Goal: Complete application form

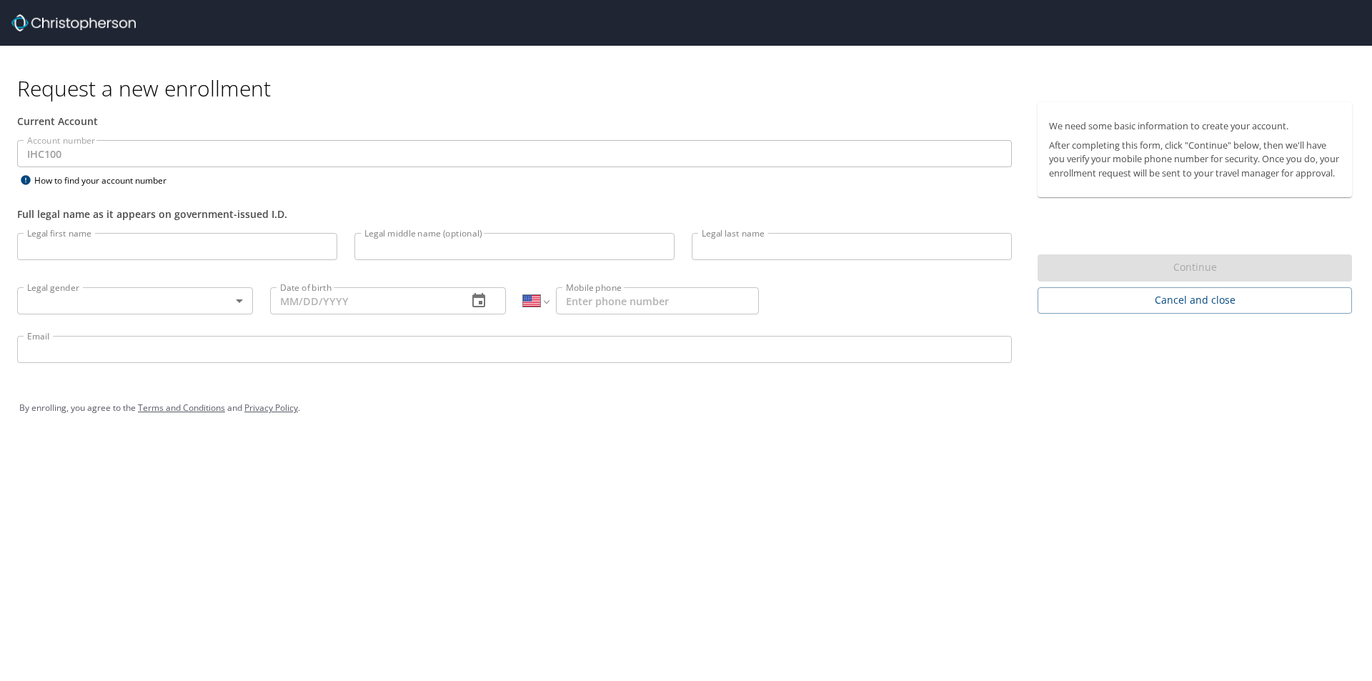
select select "US"
click at [63, 254] on input "Legal first name" at bounding box center [177, 246] width 320 height 27
click at [107, 309] on body "Request a new enrollment Current Account Account number IHC100 Account number H…" at bounding box center [686, 340] width 1372 height 681
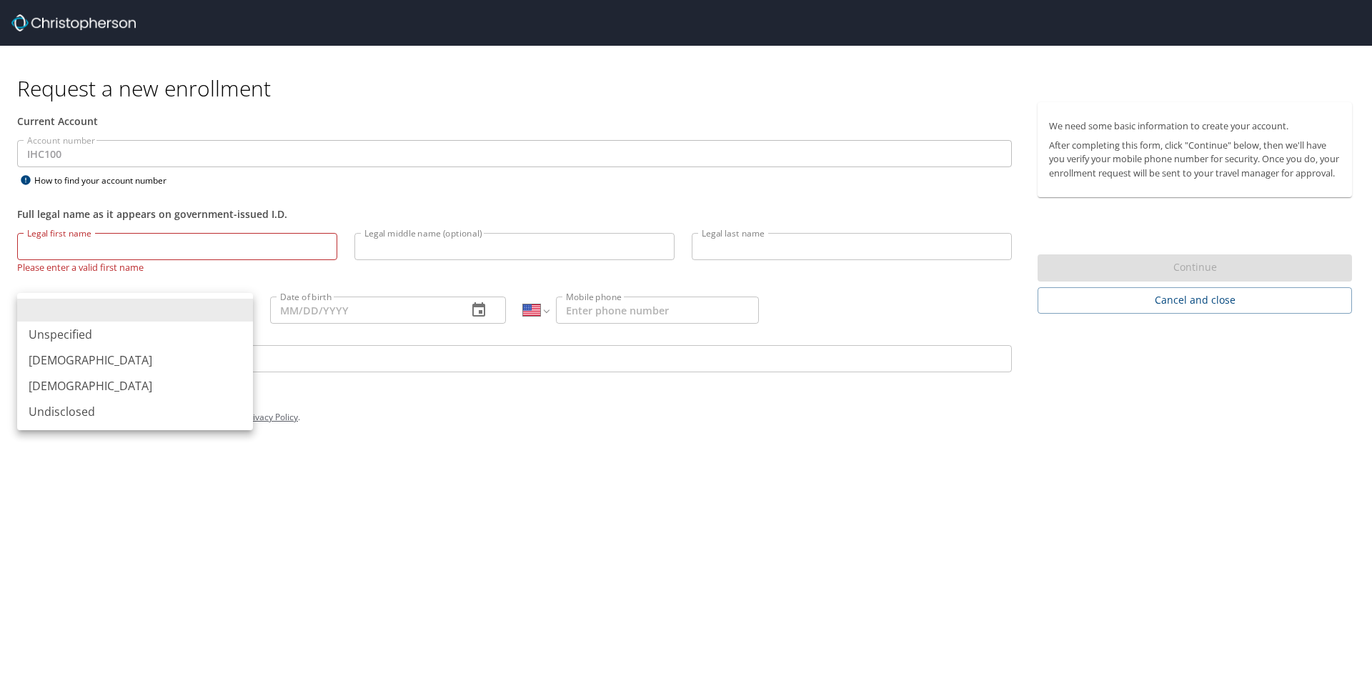
click at [74, 388] on li "[DEMOGRAPHIC_DATA]" at bounding box center [135, 386] width 236 height 26
type input "[DEMOGRAPHIC_DATA]"
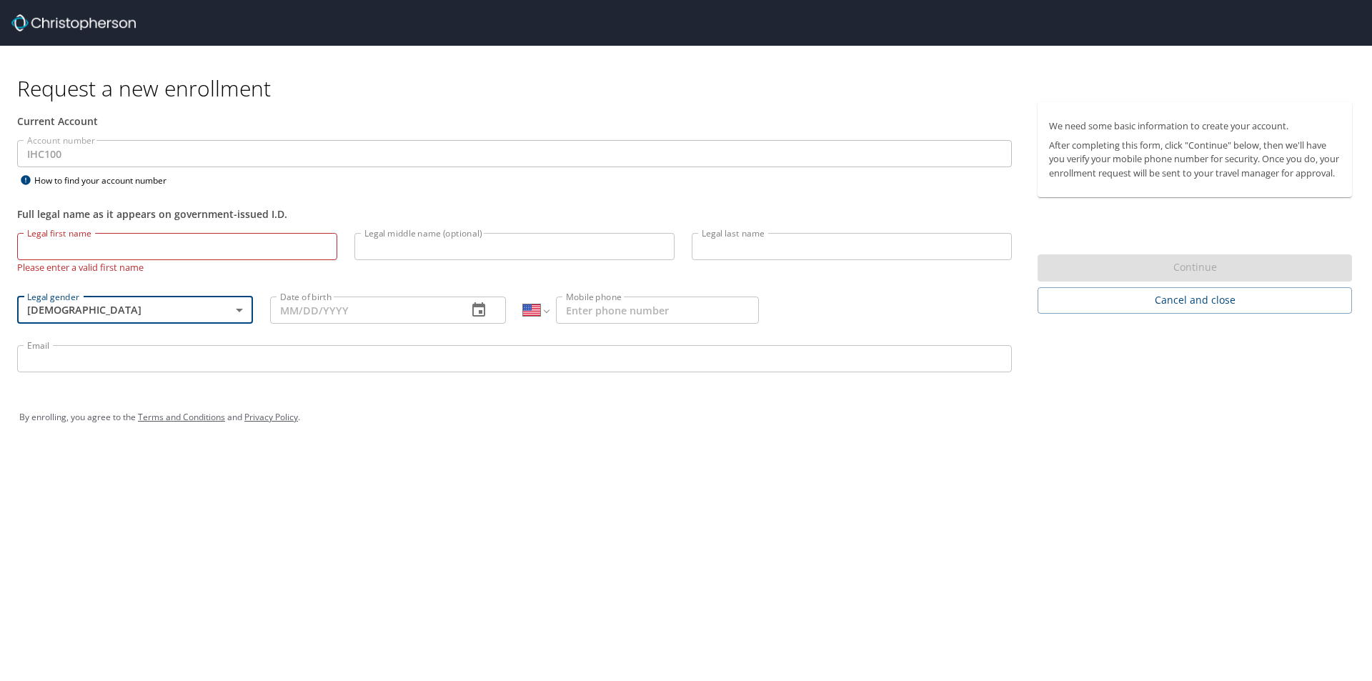
click at [327, 312] on input "Date of birth" at bounding box center [363, 310] width 186 height 27
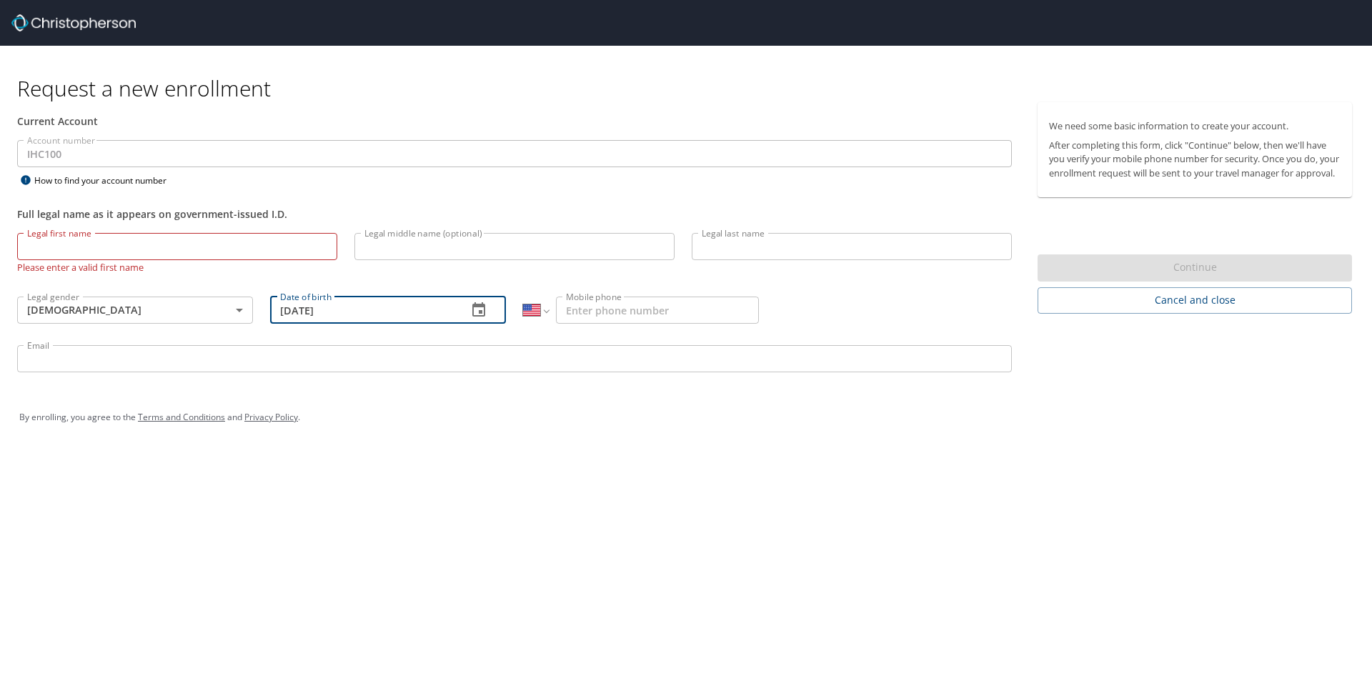
type input "[DATE]"
click at [641, 319] on input "Mobile phone" at bounding box center [657, 310] width 203 height 27
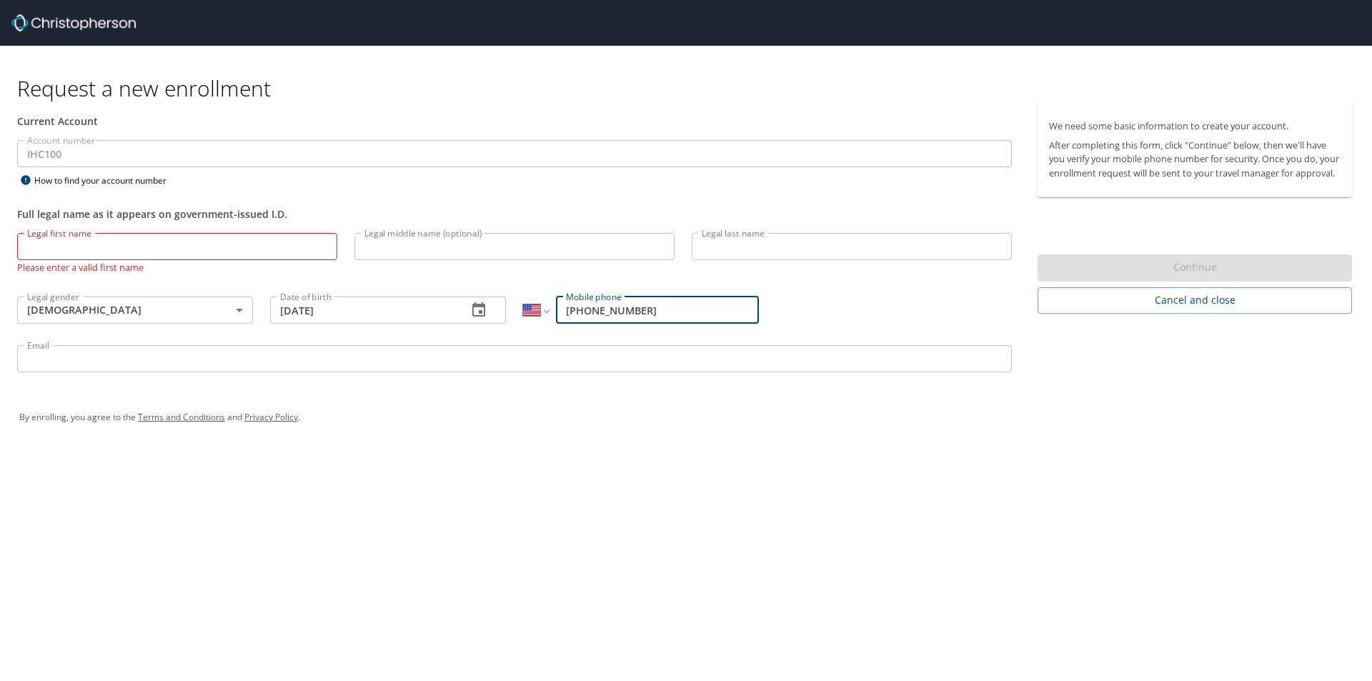
type input "[PHONE_NUMBER]"
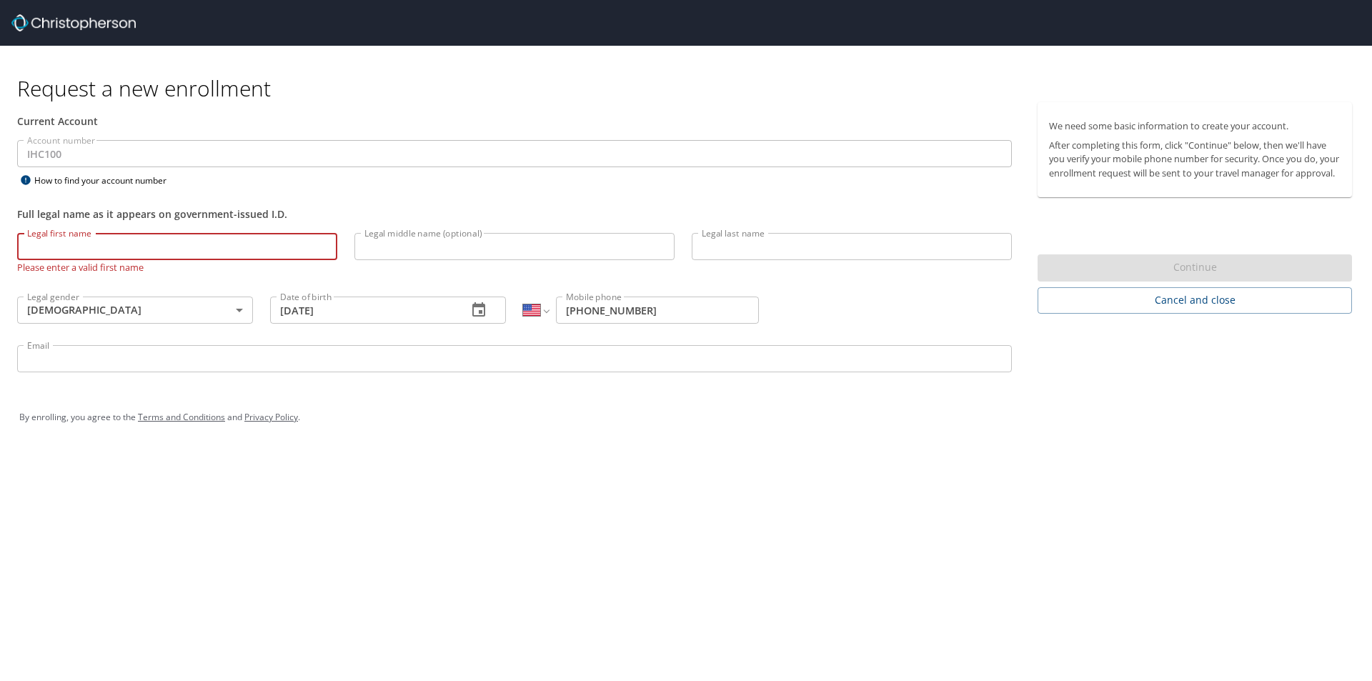
click at [161, 255] on input "Legal first name" at bounding box center [177, 246] width 320 height 27
click at [109, 364] on input "Email" at bounding box center [514, 358] width 995 height 27
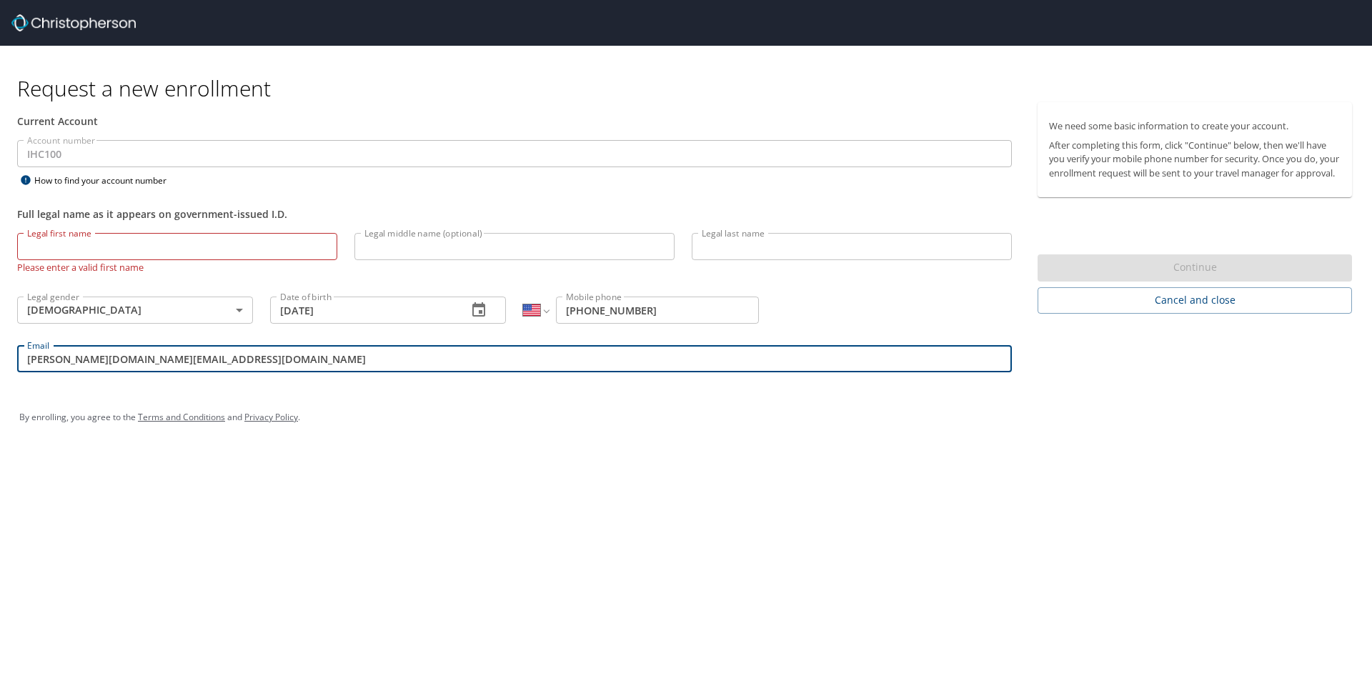
type input "[PERSON_NAME][DOMAIN_NAME][EMAIL_ADDRESS][DOMAIN_NAME]"
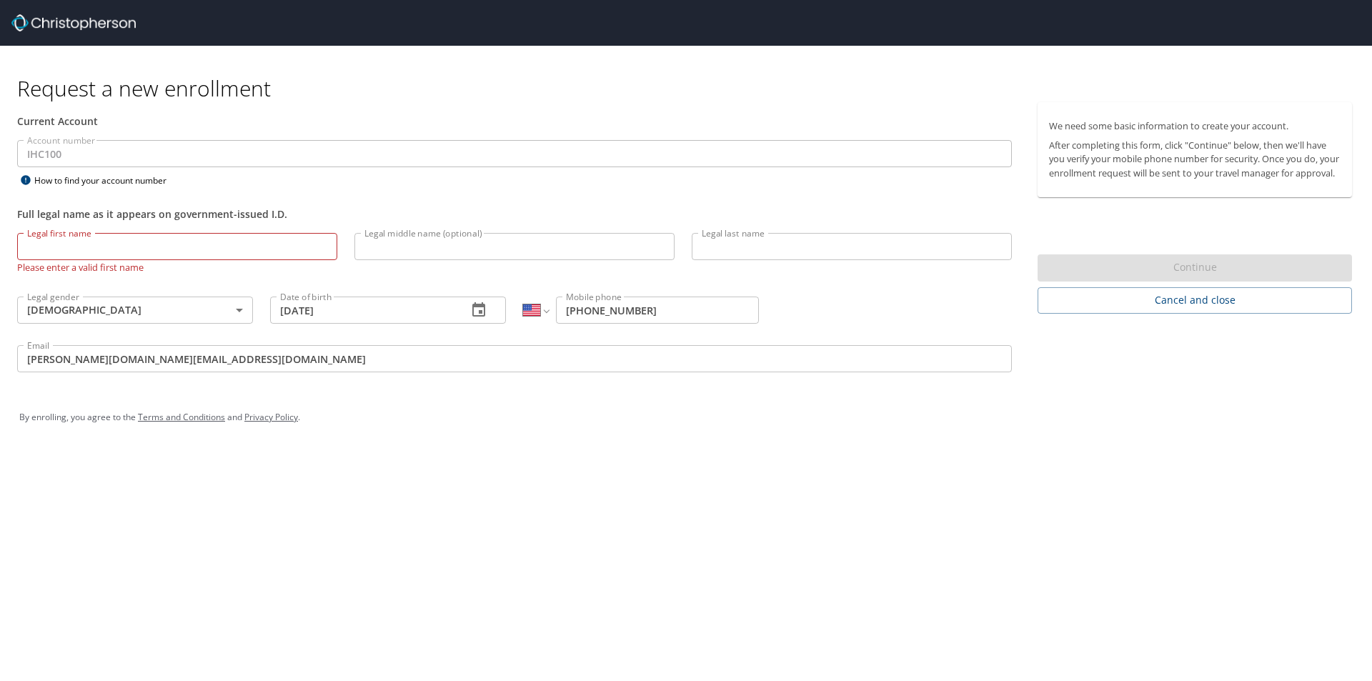
click at [209, 254] on input "Legal first name" at bounding box center [177, 246] width 320 height 27
